Goal: Transaction & Acquisition: Purchase product/service

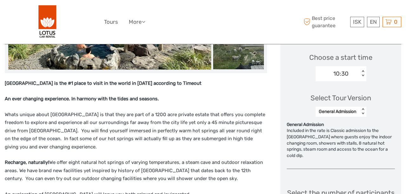
scroll to position [211, 0]
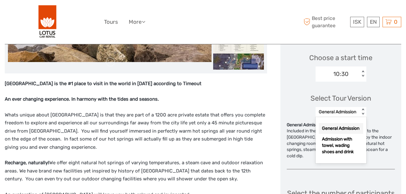
click at [365, 113] on div "< >" at bounding box center [362, 112] width 5 height 7
click at [345, 154] on div "Admission with towel, wading shoes and drink" at bounding box center [340, 145] width 44 height 23
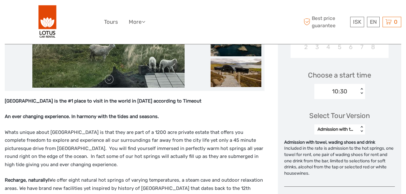
scroll to position [193, 0]
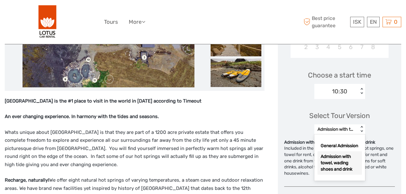
click at [364, 125] on div "Admission with towel, wading shoes and drink < >" at bounding box center [339, 130] width 51 height 10
click at [338, 151] on div "General Admission" at bounding box center [339, 146] width 44 height 11
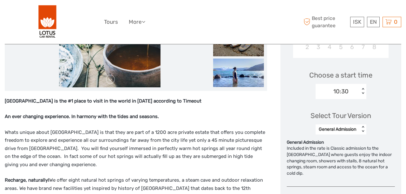
click at [365, 130] on div "< >" at bounding box center [362, 129] width 5 height 7
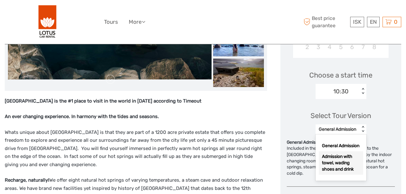
click at [339, 169] on div "Admission with towel, wading shoes and drink" at bounding box center [340, 162] width 44 height 23
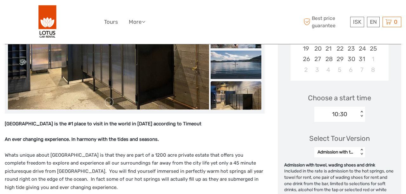
scroll to position [171, 0]
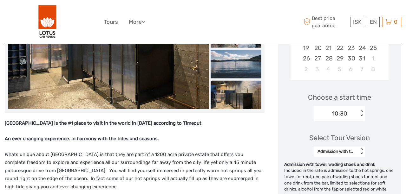
click at [365, 147] on div "Admission with towel, wading shoes and drink < >" at bounding box center [339, 152] width 51 height 10
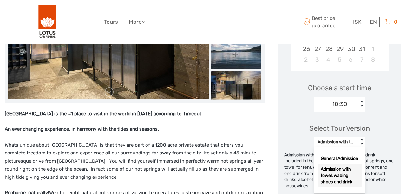
scroll to position [182, 0]
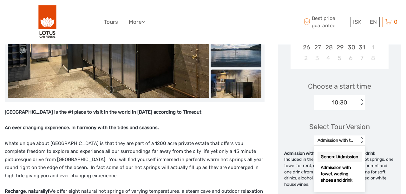
click at [334, 156] on div "General Admission" at bounding box center [339, 157] width 44 height 11
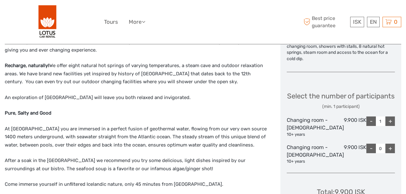
scroll to position [322, 0]
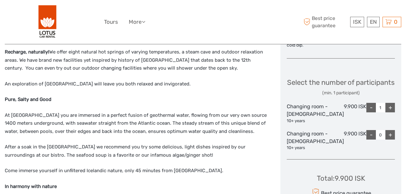
click at [389, 113] on div "+" at bounding box center [390, 108] width 10 height 10
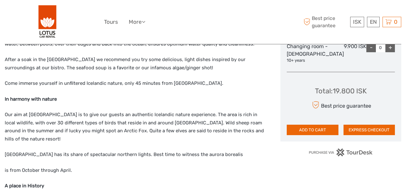
scroll to position [409, 0]
click at [314, 136] on button "ADD TO CART" at bounding box center [312, 130] width 52 height 11
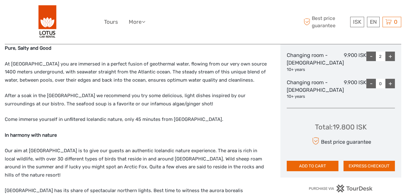
scroll to position [360, 0]
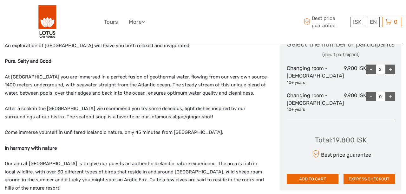
click at [370, 74] on div "-" at bounding box center [371, 70] width 10 height 10
type input "1"
click at [388, 101] on div "+" at bounding box center [390, 97] width 10 height 10
type input "1"
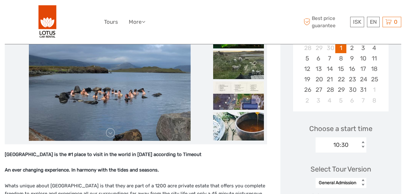
scroll to position [136, 0]
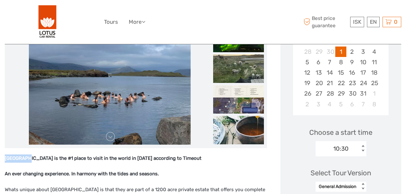
drag, startPoint x: 32, startPoint y: 159, endPoint x: 0, endPoint y: 157, distance: 32.1
copy strong "Hvammsvík"
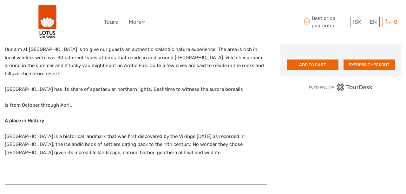
scroll to position [476, 0]
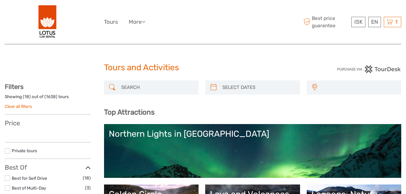
select select
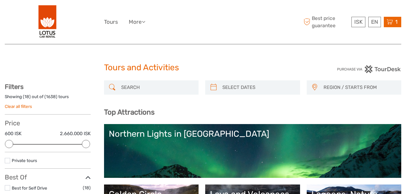
click at [390, 20] on icon at bounding box center [389, 22] width 6 height 8
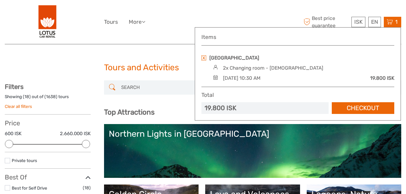
click at [203, 58] on link at bounding box center [203, 57] width 5 height 5
